Goal: Obtain resource: Obtain resource

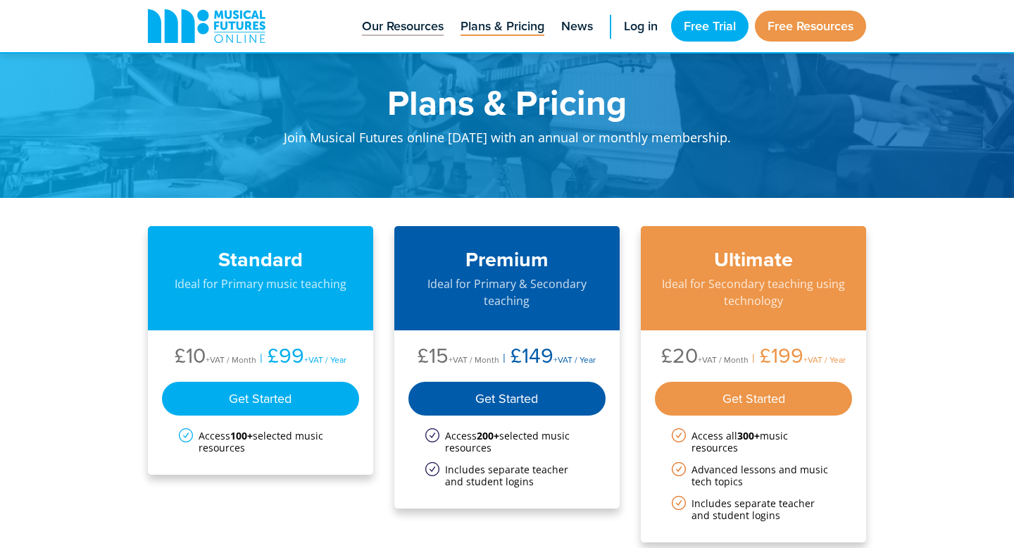
click at [392, 32] on span "Our Resources" at bounding box center [403, 26] width 82 height 19
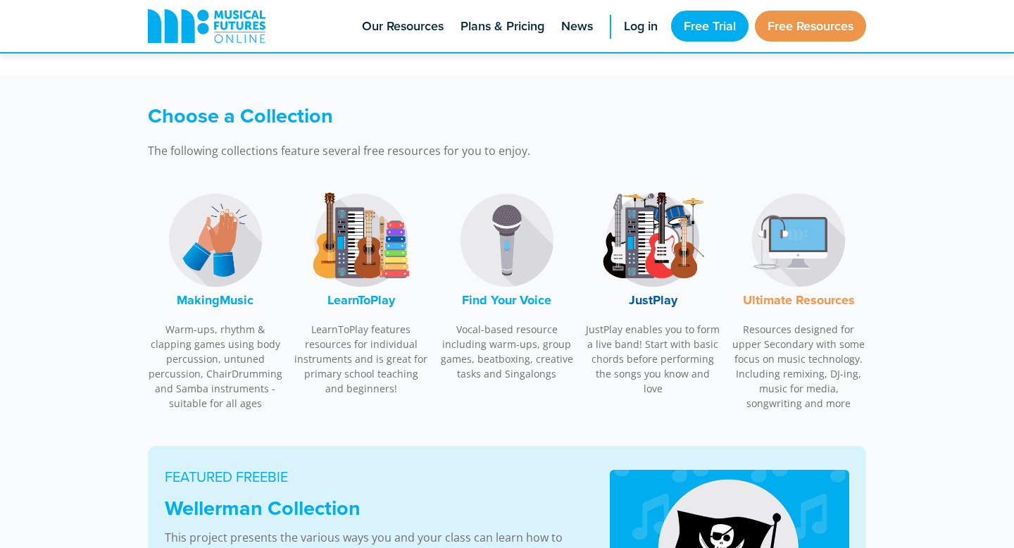
scroll to position [367, 0]
click at [358, 301] on font "LearnToPlay" at bounding box center [361, 299] width 68 height 18
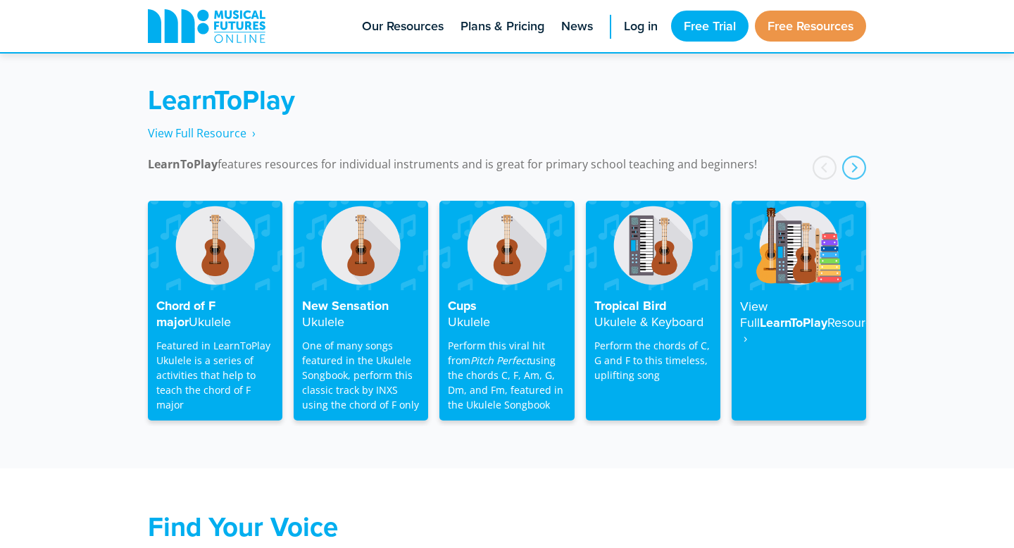
scroll to position [2250, 0]
click at [767, 306] on h4 "View Full LearnToPlay Resource ‎ ›" at bounding box center [799, 323] width 118 height 48
